Goal: Information Seeking & Learning: Stay updated

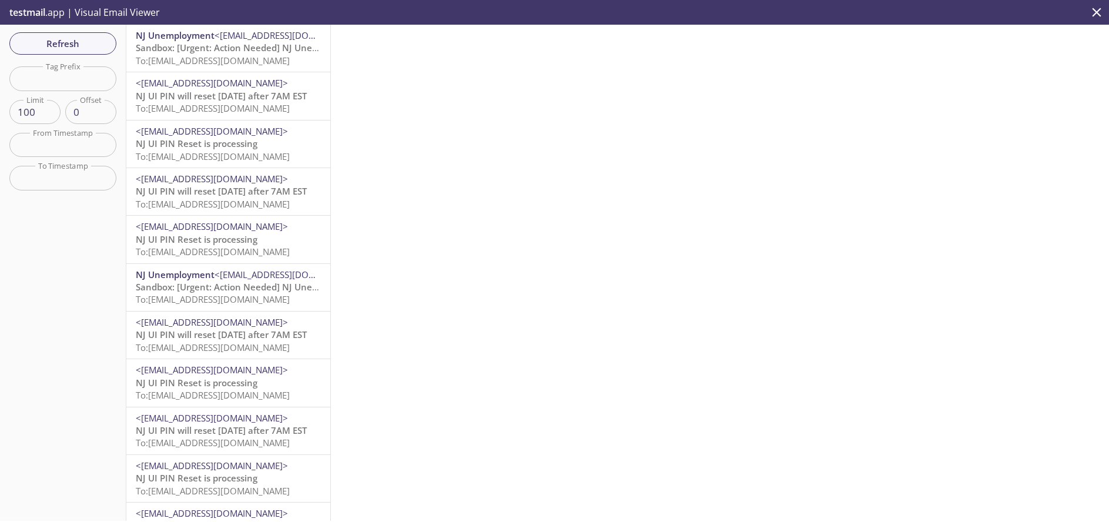
click at [231, 101] on span "NJ UI PIN will reset [DATE] after 7AM EST" at bounding box center [221, 96] width 171 height 12
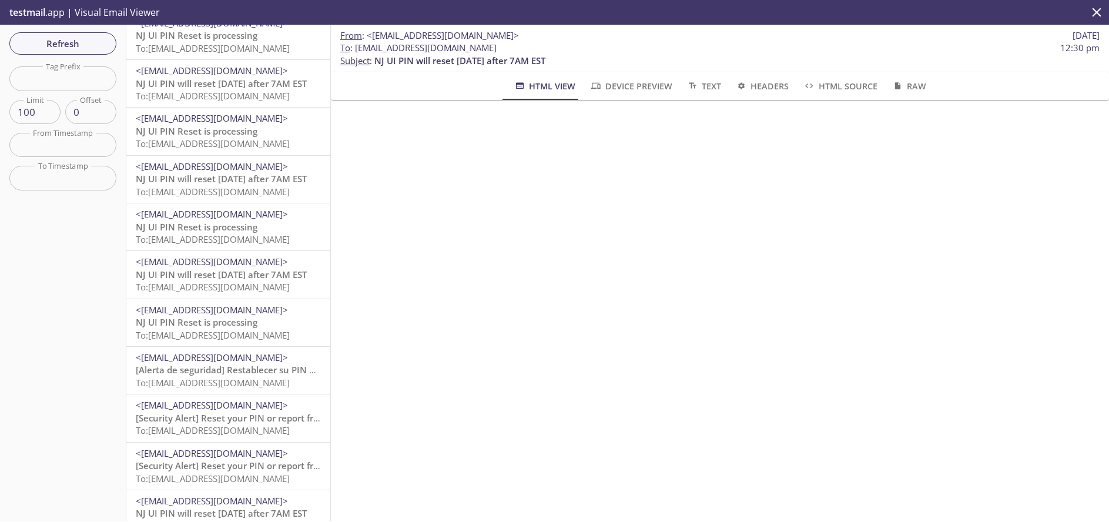
scroll to position [445, 0]
click at [264, 369] on span "[Alerta de seguridad] Restablecer su PIN o denunciar un fraude" at bounding box center [270, 367] width 269 height 12
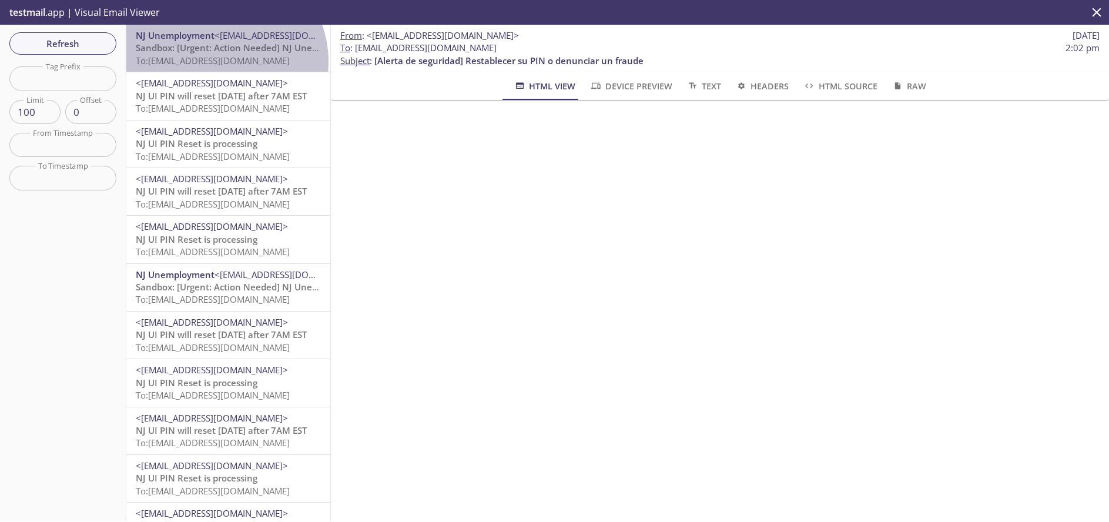
click at [217, 62] on span "To: [EMAIL_ADDRESS][DOMAIN_NAME]" at bounding box center [213, 61] width 154 height 12
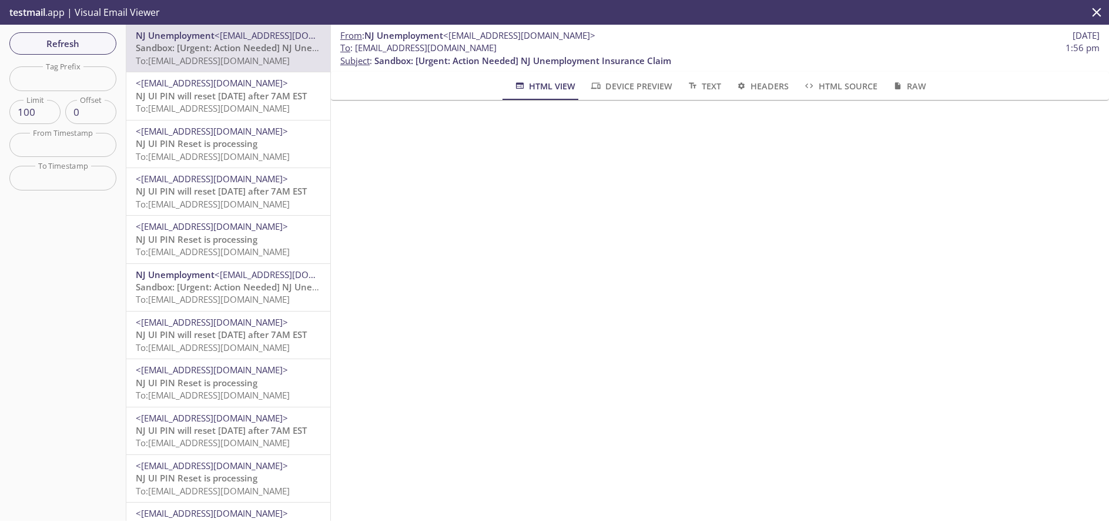
click at [207, 106] on span "To: [EMAIL_ADDRESS][DOMAIN_NAME]" at bounding box center [213, 108] width 154 height 12
